Goal: Transaction & Acquisition: Book appointment/travel/reservation

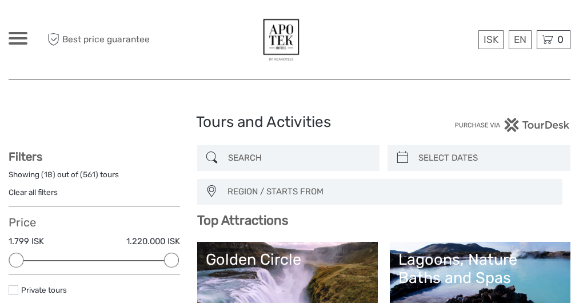
select select
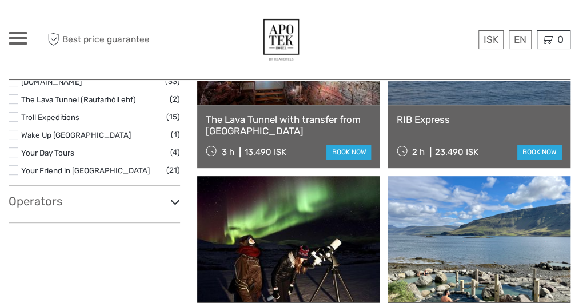
scroll to position [1829, 0]
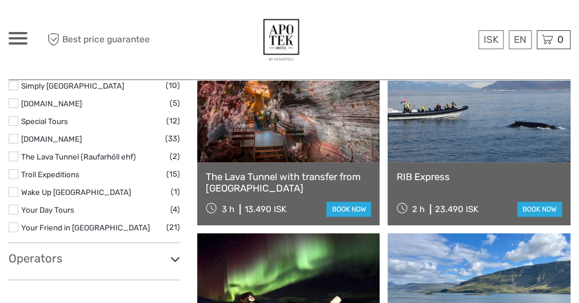
click at [280, 157] on link at bounding box center [288, 100] width 183 height 126
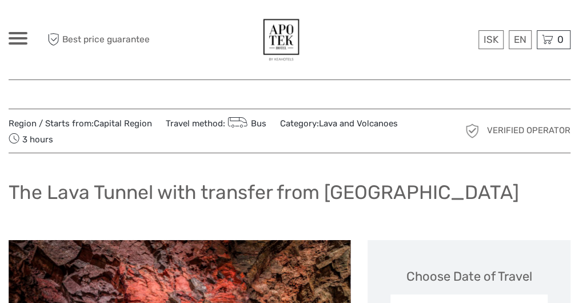
click at [18, 32] on span at bounding box center [18, 33] width 19 height 2
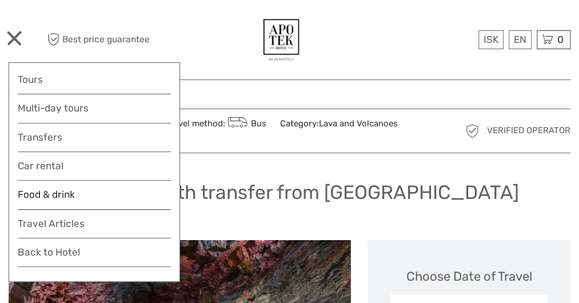
click at [46, 190] on link "Food & drink" at bounding box center [94, 197] width 153 height 23
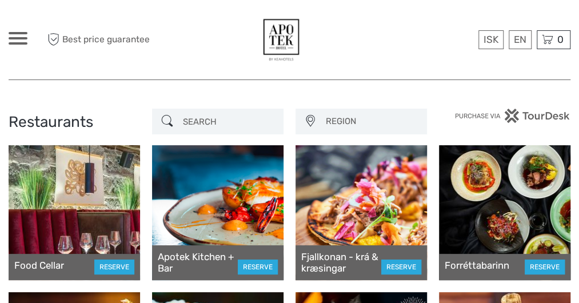
click at [205, 249] on div "Apotek Kitchen + Bar RESERVE" at bounding box center [217, 262] width 131 height 35
click at [191, 257] on link "Apotek Kitchen + Bar" at bounding box center [198, 262] width 80 height 23
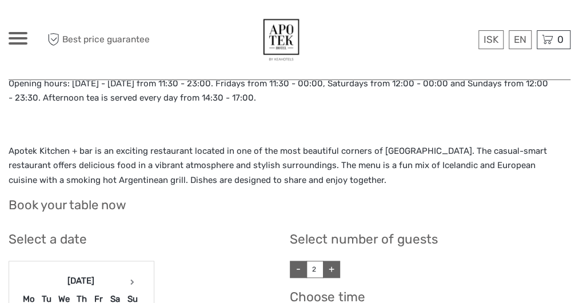
scroll to position [514, 0]
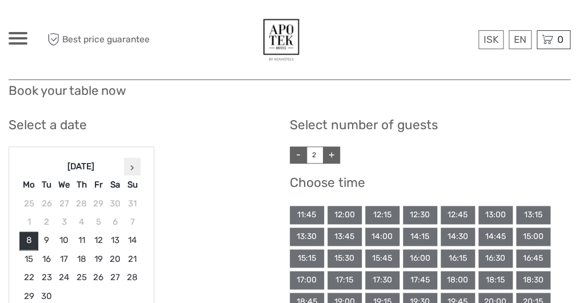
click at [130, 167] on icon at bounding box center [132, 168] width 4 height 6
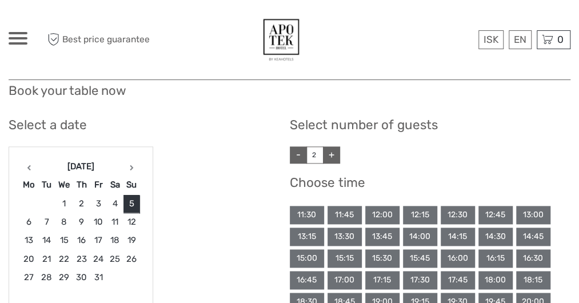
scroll to position [572, 0]
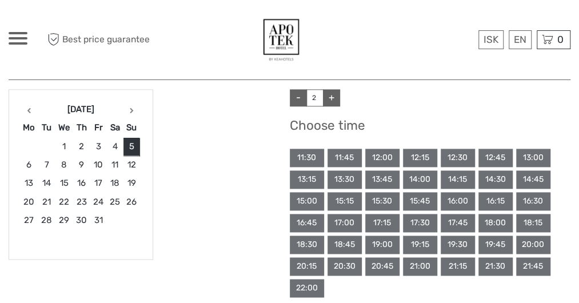
click at [529, 246] on div "20:00" at bounding box center [533, 244] width 34 height 18
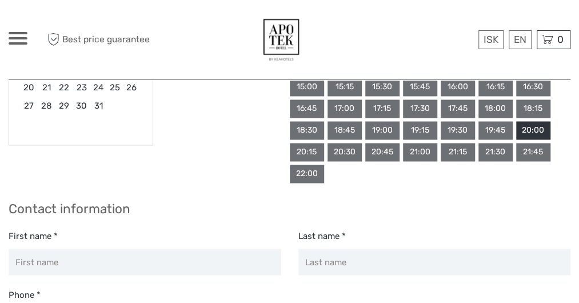
scroll to position [743, 0]
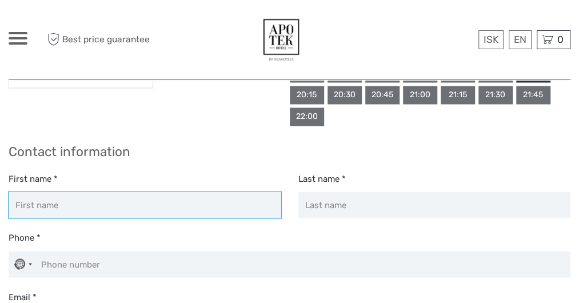
click at [149, 213] on input "First name *" at bounding box center [145, 204] width 273 height 26
type input "Dora"
type input "Meikle"
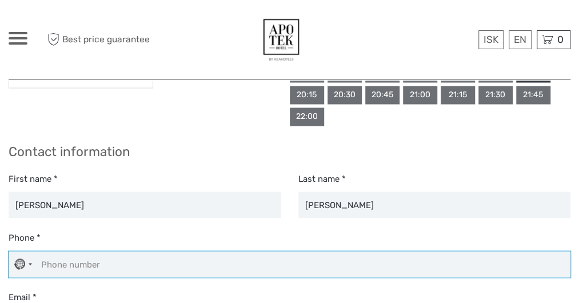
type input "131 651 8706"
type input "dora.meikle@ed.ac.uk"
drag, startPoint x: 114, startPoint y: 267, endPoint x: 61, endPoint y: 262, distance: 53.4
click at [61, 262] on input "131 651 8706" at bounding box center [290, 264] width 562 height 26
type input "1"
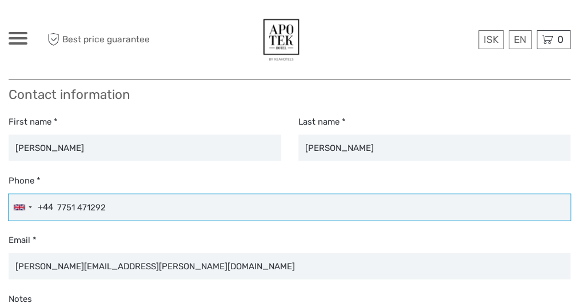
scroll to position [857, 0]
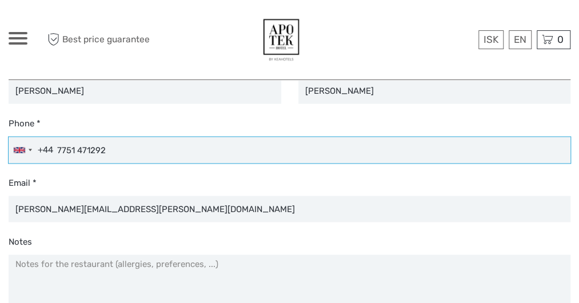
type input "7751 471292"
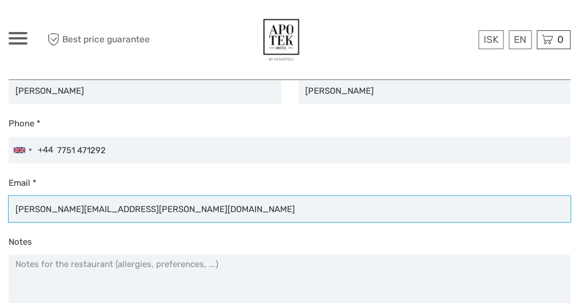
drag, startPoint x: 105, startPoint y: 209, endPoint x: 32, endPoint y: 209, distance: 73.2
click at [32, 209] on input "dora.meikle@ed.ac.uk" at bounding box center [290, 208] width 562 height 26
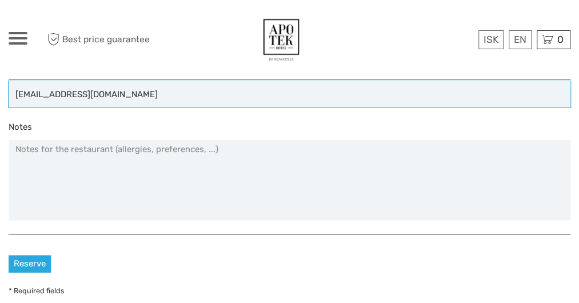
type input "dora76meikle@gmail.com"
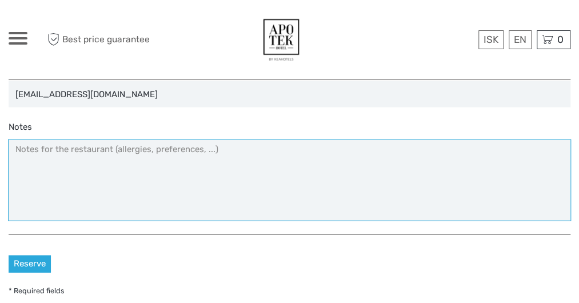
click at [55, 162] on textarea "Notes" at bounding box center [290, 180] width 562 height 81
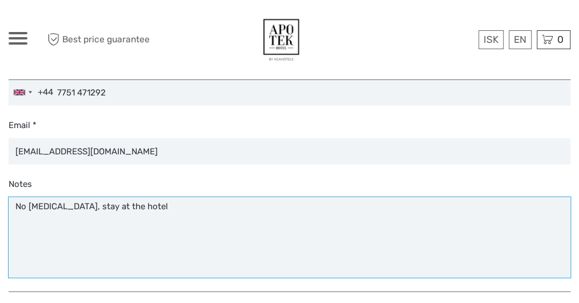
scroll to position [1029, 0]
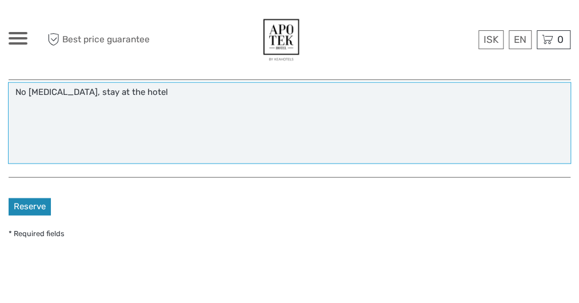
type textarea "No food allergies, stay at the hotel"
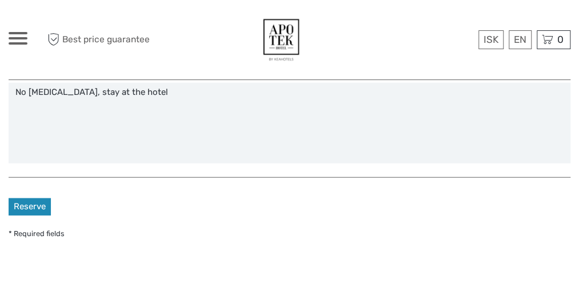
click at [31, 207] on button "Reserve" at bounding box center [30, 206] width 42 height 17
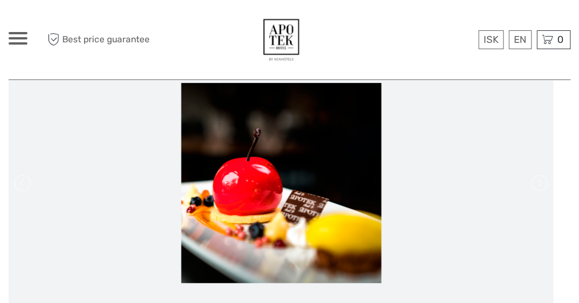
scroll to position [0, 0]
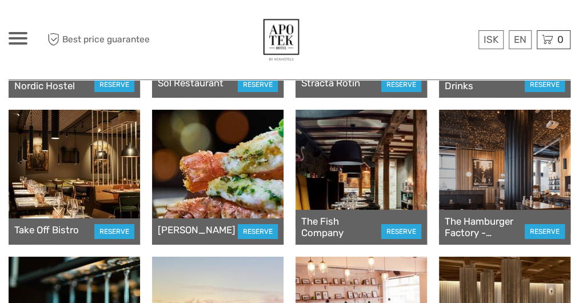
scroll to position [5201, 0]
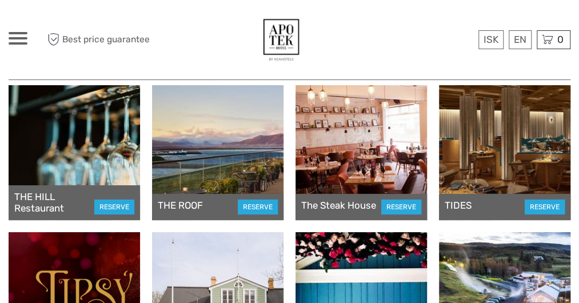
click at [500, 205] on div "TIDES RESERVE" at bounding box center [504, 207] width 131 height 26
click at [468, 205] on link "TIDES" at bounding box center [458, 204] width 27 height 11
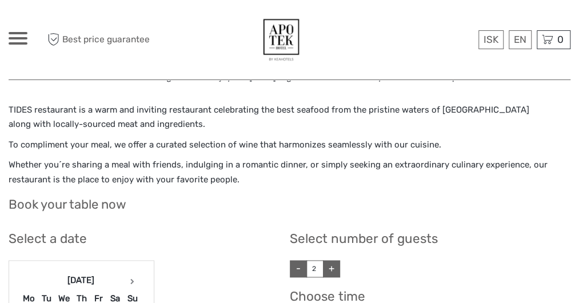
scroll to position [425, 0]
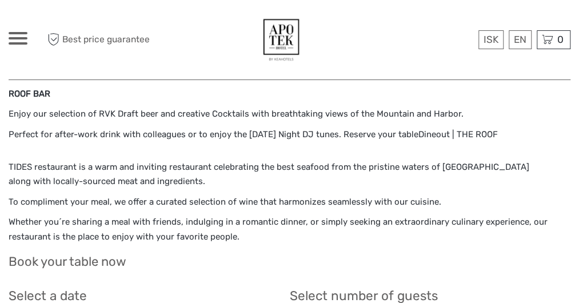
click at [377, 272] on div "Book your table now" at bounding box center [290, 266] width 562 height 33
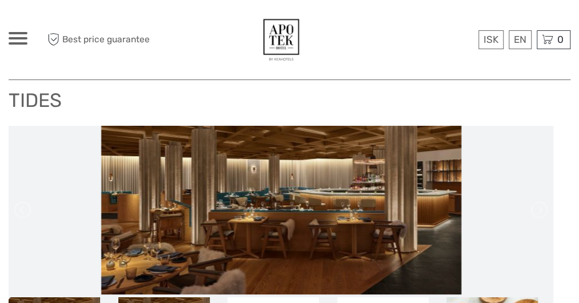
scroll to position [0, 0]
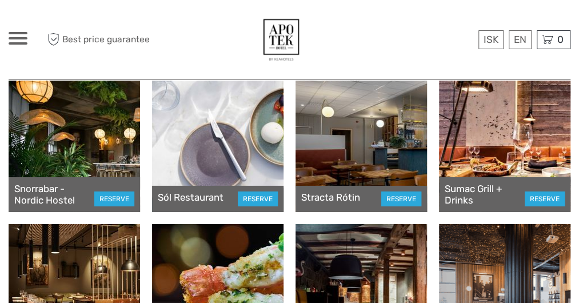
scroll to position [4858, 0]
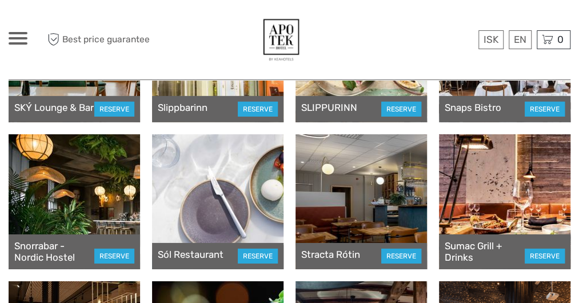
click at [490, 247] on link "Sumac Grill + Drinks" at bounding box center [485, 251] width 80 height 23
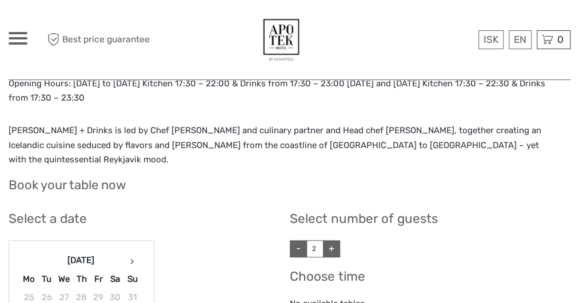
scroll to position [229, 0]
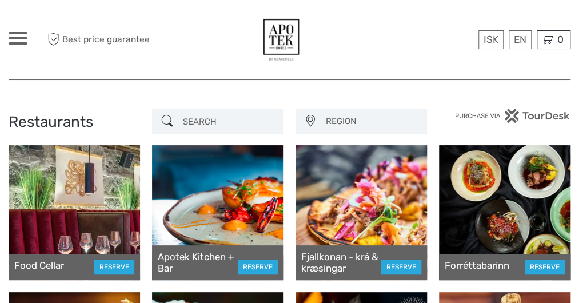
click at [201, 122] on input "search" at bounding box center [227, 121] width 99 height 20
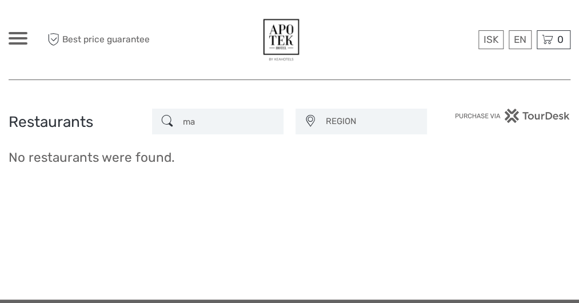
type input "m"
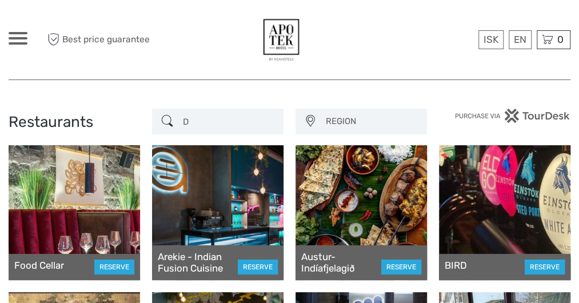
type input "D"
